Goal: Information Seeking & Learning: Learn about a topic

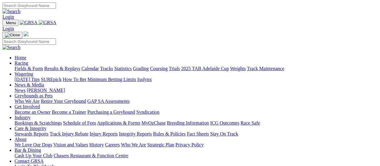
click at [28, 60] on link "Racing" at bounding box center [22, 62] width 14 height 5
click at [31, 66] on link "Fields & Form" at bounding box center [29, 68] width 28 height 5
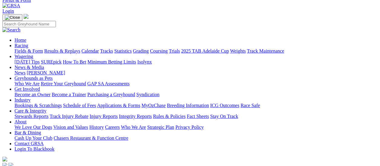
scroll to position [60, 0]
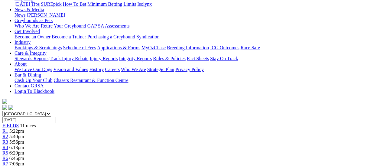
scroll to position [30, 0]
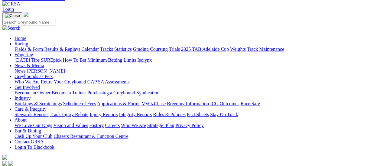
click at [16, 47] on link "Fields & Form" at bounding box center [29, 49] width 28 height 5
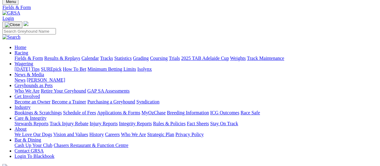
scroll to position [30, 0]
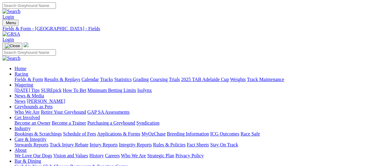
click at [15, 77] on link "Fields & Form" at bounding box center [29, 79] width 28 height 5
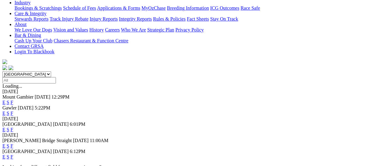
scroll to position [91, 0]
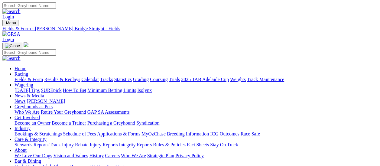
click at [15, 77] on link "Fields & Form" at bounding box center [29, 79] width 28 height 5
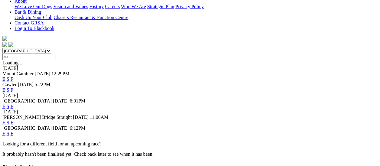
scroll to position [151, 0]
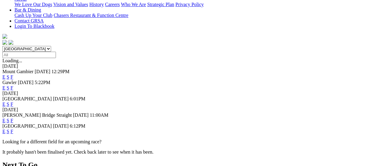
click at [13, 129] on link "F" at bounding box center [12, 131] width 3 height 5
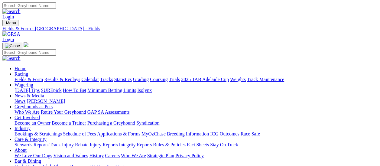
click at [15, 77] on link "Fields & Form" at bounding box center [29, 79] width 28 height 5
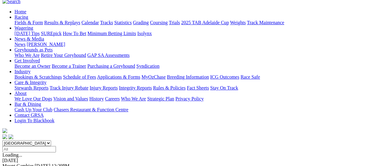
scroll to position [60, 0]
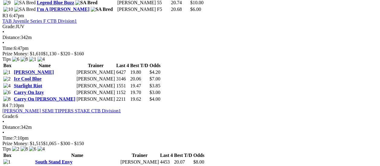
scroll to position [483, 0]
